Goal: Check status: Check status

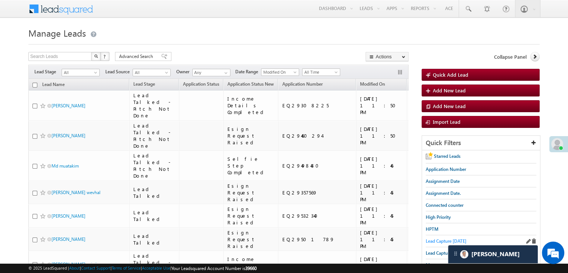
drag, startPoint x: 0, startPoint y: 0, endPoint x: 438, endPoint y: 238, distance: 498.3
click at [438, 238] on span "Lead Capture [DATE]" at bounding box center [446, 241] width 41 height 6
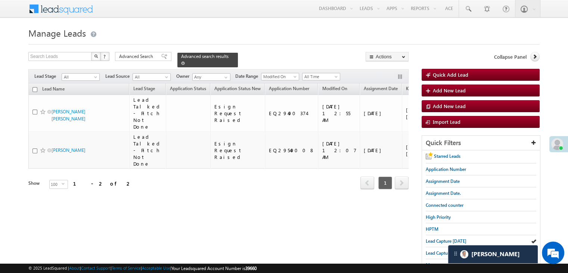
click at [185, 60] on link at bounding box center [183, 63] width 4 height 6
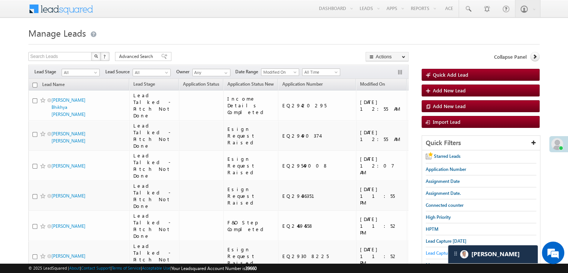
click at [439, 250] on span "Lead Capture [DATE]" at bounding box center [446, 253] width 41 height 6
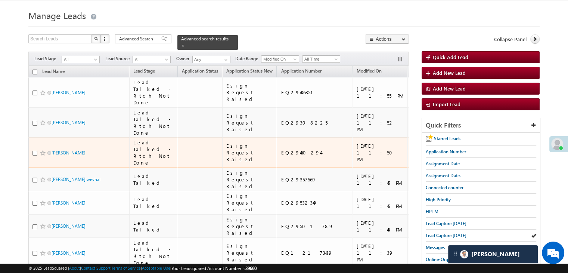
scroll to position [75, 0]
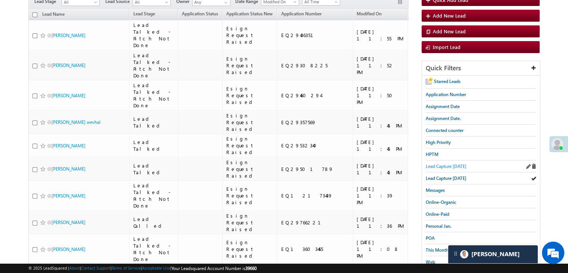
click at [442, 166] on span "Lead Capture [DATE]" at bounding box center [446, 166] width 41 height 6
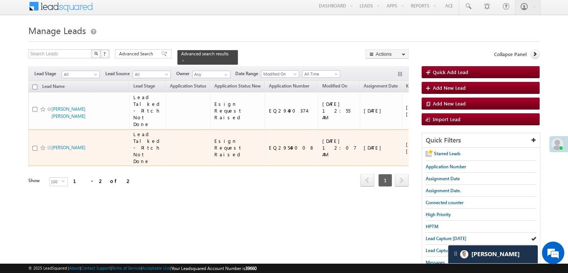
scroll to position [0, 0]
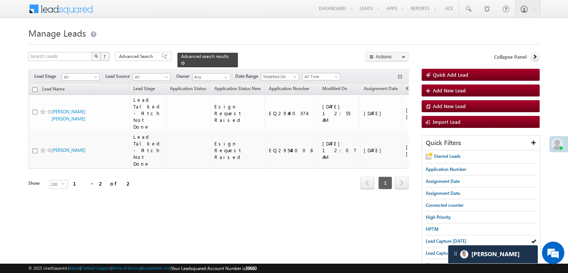
click at [185, 61] on span at bounding box center [183, 63] width 4 height 4
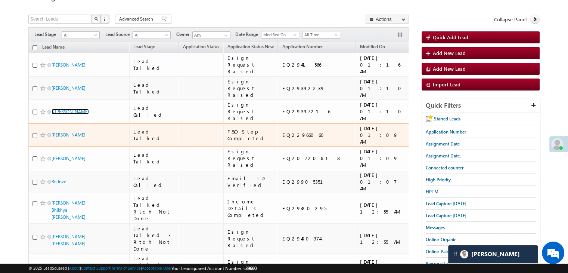
scroll to position [37, 0]
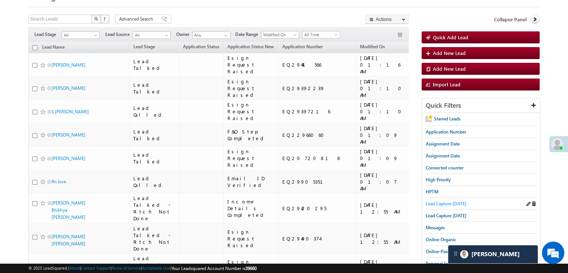
click at [456, 201] on span "Lead Capture [DATE]" at bounding box center [446, 204] width 41 height 6
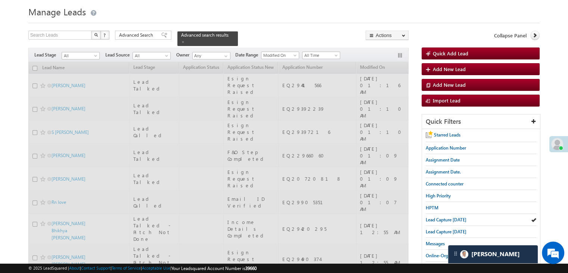
scroll to position [0, 0]
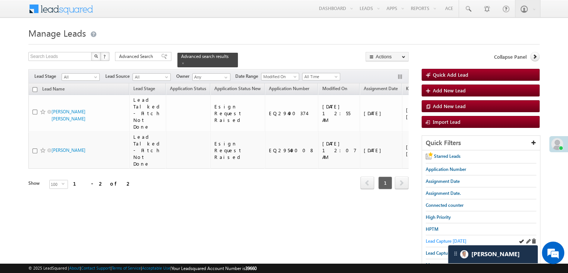
click at [441, 238] on span "Lead Capture [DATE]" at bounding box center [446, 241] width 41 height 6
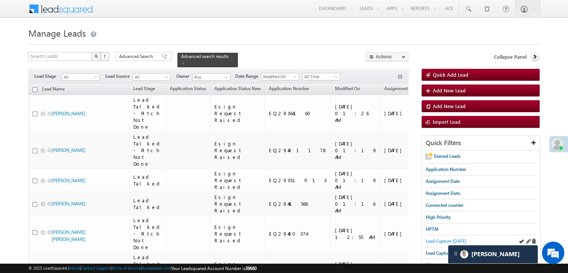
click at [435, 239] on span "Lead Capture [DATE]" at bounding box center [446, 241] width 41 height 6
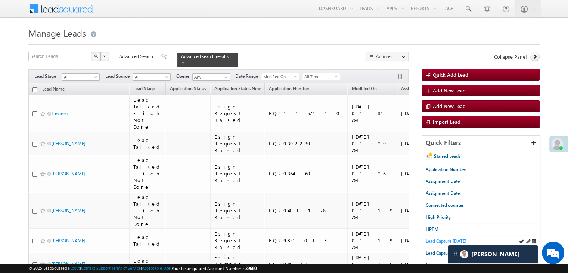
click at [430, 240] on span "Lead Capture [DATE]" at bounding box center [446, 241] width 41 height 6
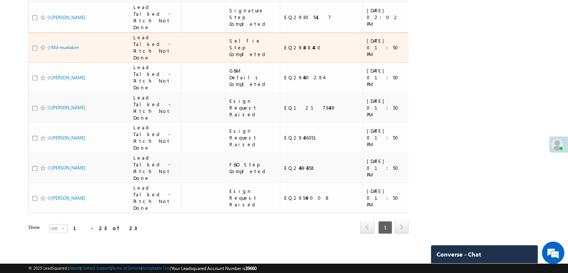
scroll to position [784, 0]
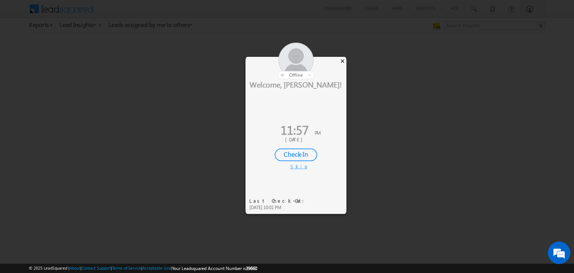
click at [341, 59] on div "×" at bounding box center [342, 61] width 8 height 8
